Goal: Navigation & Orientation: Go to known website

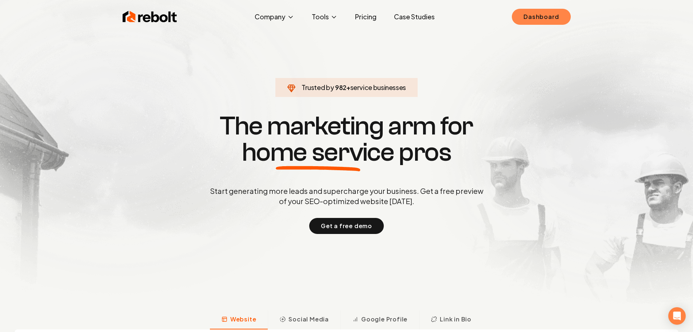
click at [542, 24] on link "Dashboard" at bounding box center [541, 17] width 59 height 16
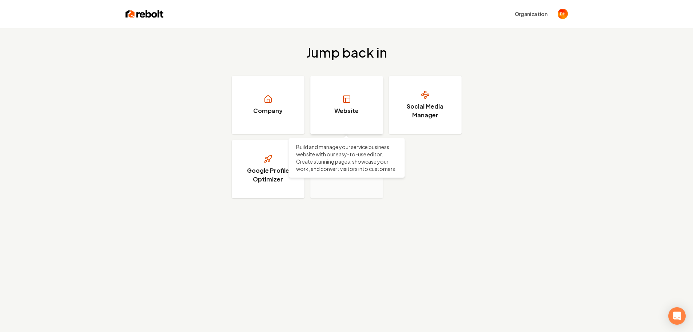
click at [333, 108] on link "Website" at bounding box center [346, 105] width 73 height 58
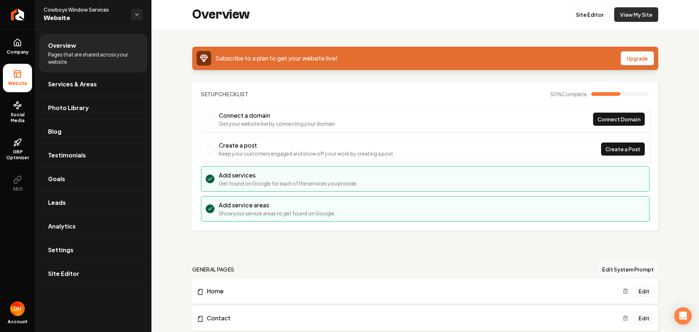
click at [624, 15] on link "View My Site" at bounding box center [636, 14] width 44 height 15
